Goal: Transaction & Acquisition: Purchase product/service

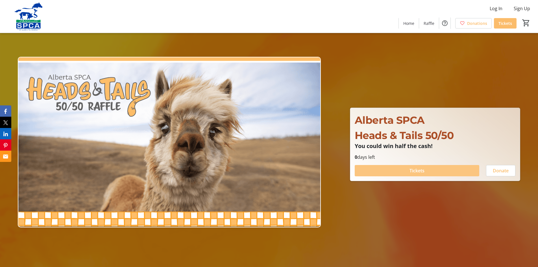
click at [419, 169] on span "Tickets" at bounding box center [416, 170] width 15 height 7
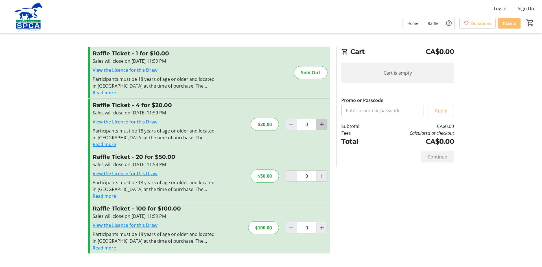
click at [320, 123] on mat-icon "Increment by one" at bounding box center [321, 124] width 7 height 7
type input "1"
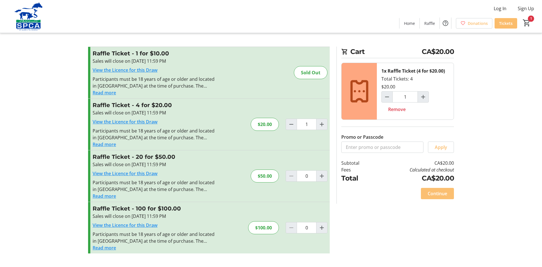
click at [443, 192] on span "Continue" at bounding box center [437, 193] width 19 height 7
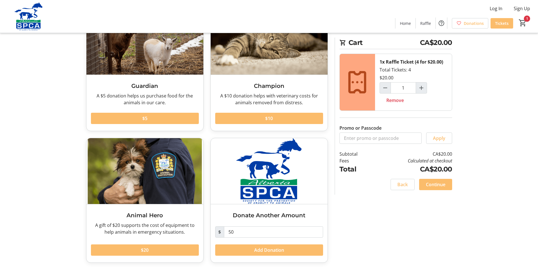
scroll to position [58, 0]
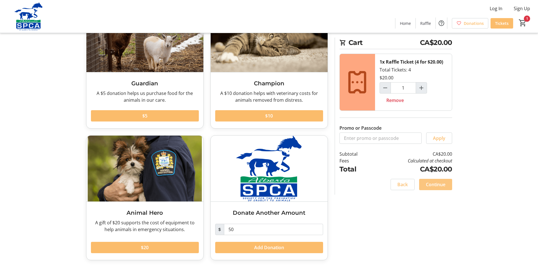
click at [433, 186] on span "Continue" at bounding box center [435, 184] width 19 height 7
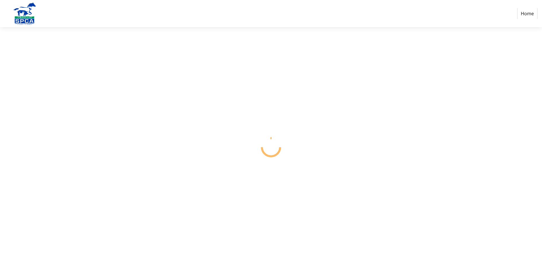
select select "CA"
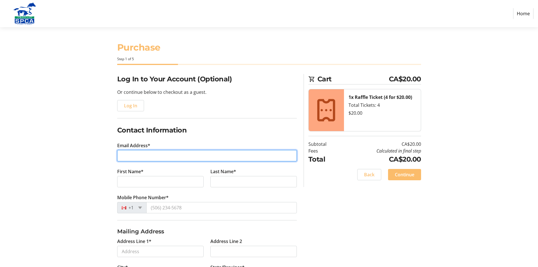
click at [146, 159] on input "Email Address*" at bounding box center [207, 155] width 180 height 11
type input "[EMAIL_ADDRESS][DOMAIN_NAME]"
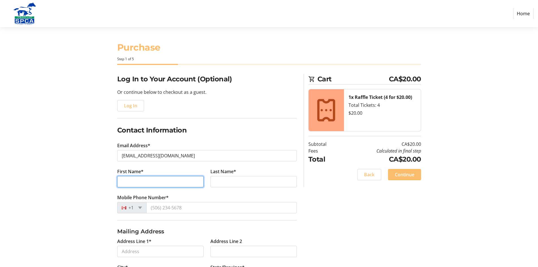
click at [142, 182] on input "First Name*" at bounding box center [160, 181] width 86 height 11
type input "[PERSON_NAME]"
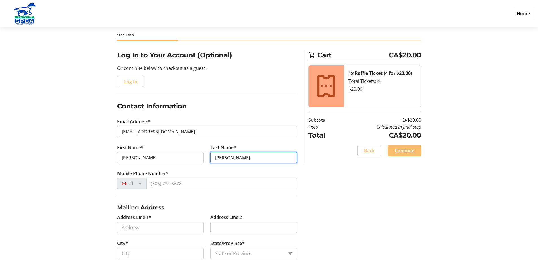
scroll to position [56, 0]
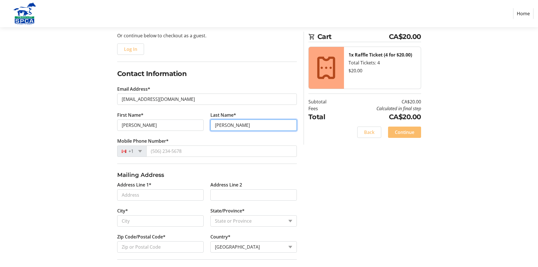
type input "[PERSON_NAME]"
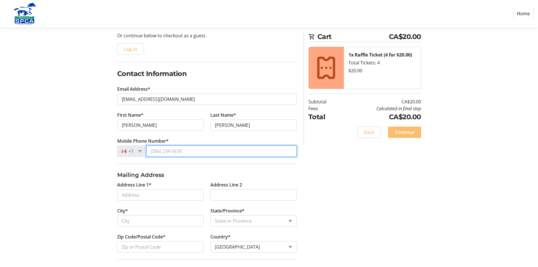
click at [155, 147] on input "Mobile Phone Number*" at bounding box center [221, 150] width 150 height 11
type input "4"
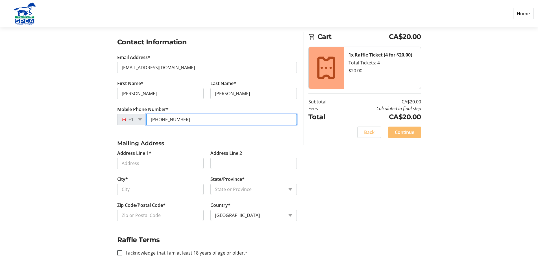
scroll to position [91, 0]
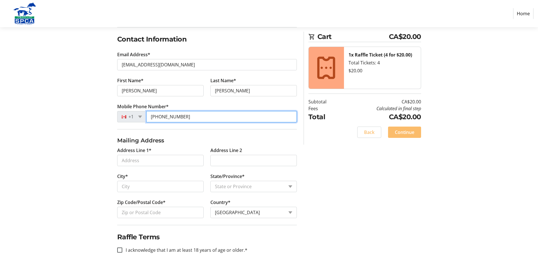
type input "[PHONE_NUMBER]"
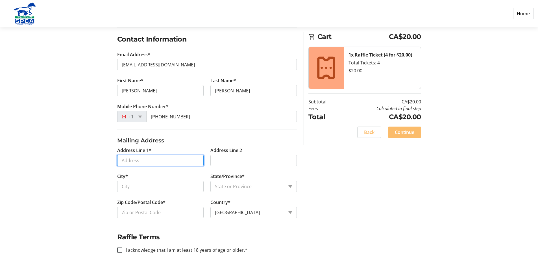
click at [149, 160] on input "Address Line 1*" at bounding box center [160, 160] width 86 height 11
type input "[STREET_ADDRESS]"
type input "[GEOGRAPHIC_DATA]"
select select "AB"
type input "T6R 0N6"
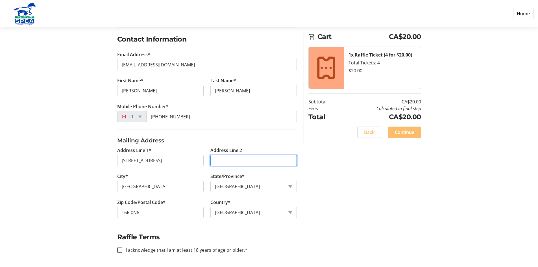
click at [216, 163] on input "Address Line 2" at bounding box center [253, 160] width 86 height 11
type input "222"
click at [122, 249] on div at bounding box center [120, 250] width 14 height 14
checkbox input "true"
click at [405, 134] on span "Continue" at bounding box center [404, 132] width 19 height 7
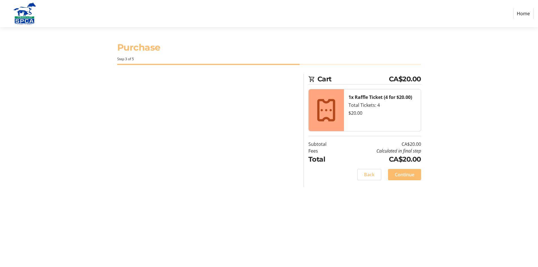
scroll to position [0, 0]
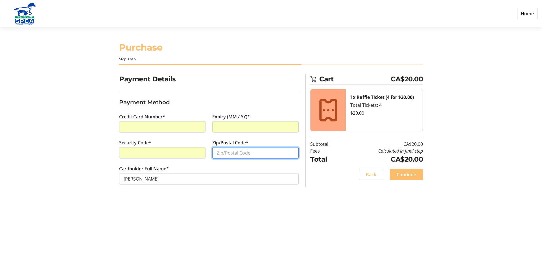
click at [229, 153] on input "Zip/Postal Code*" at bounding box center [255, 152] width 86 height 11
type input "T6R0N6"
click at [410, 172] on span "Continue" at bounding box center [406, 174] width 19 height 7
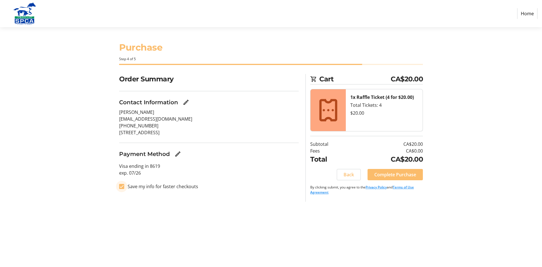
click at [121, 187] on input "Save my info for faster checkouts" at bounding box center [121, 186] width 5 height 5
checkbox input "false"
click at [399, 176] on span "Complete Purchase" at bounding box center [395, 174] width 42 height 7
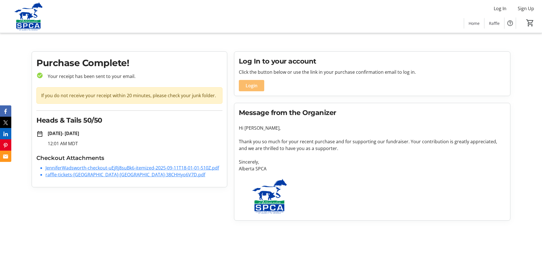
click at [165, 167] on link "JenniferWadsworth-checkout-uEjRj8suBk6-itemized-2025-09-11T18-01-01-510Z.pdf" at bounding box center [132, 168] width 174 height 6
click at [491, 23] on span "Raffle" at bounding box center [494, 23] width 11 height 6
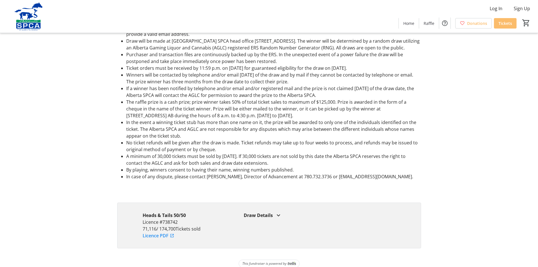
scroll to position [452, 0]
